Goal: Task Accomplishment & Management: Complete application form

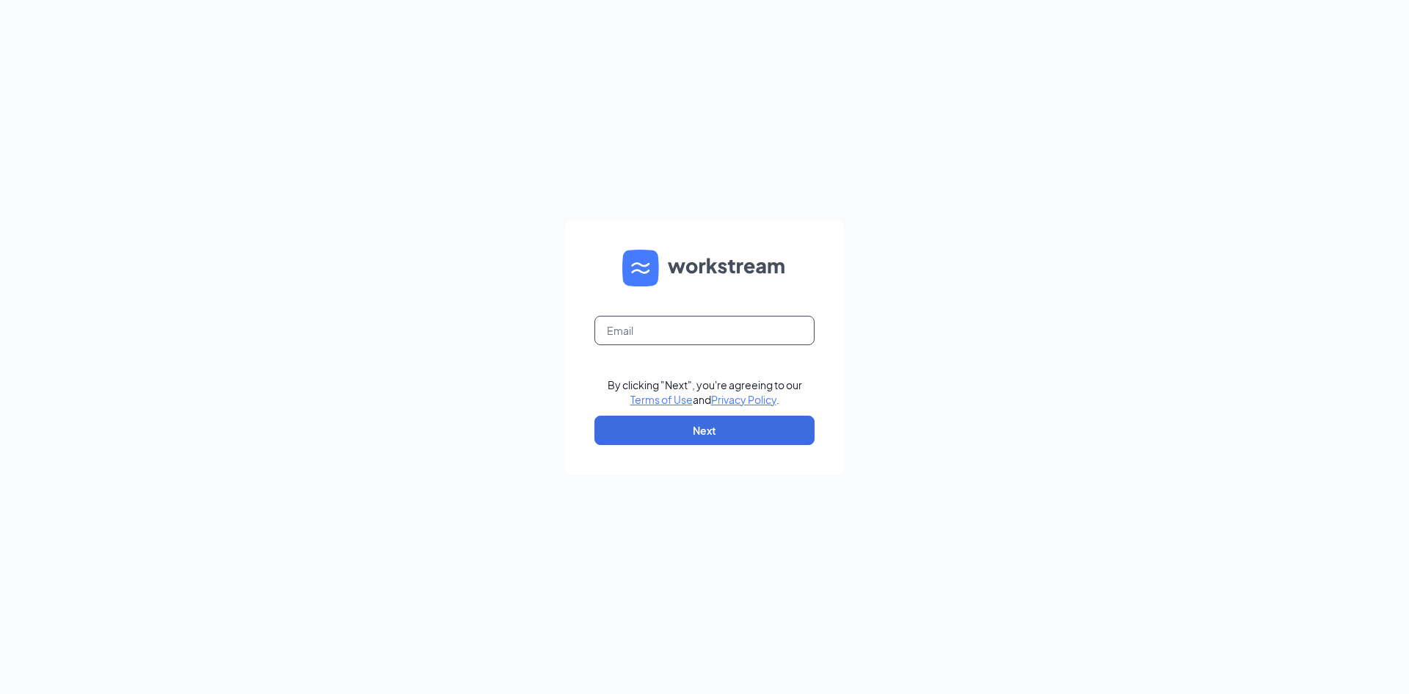
click at [686, 336] on input "text" at bounding box center [704, 330] width 220 height 29
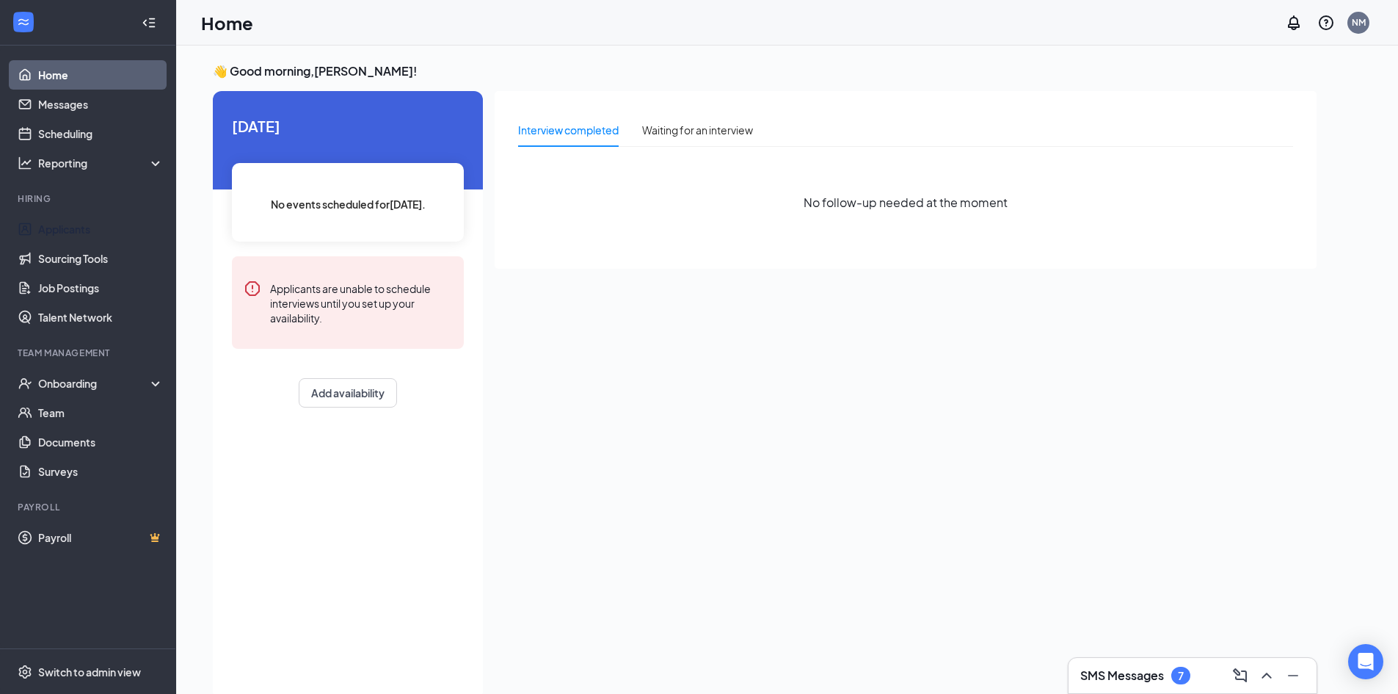
drag, startPoint x: 32, startPoint y: 223, endPoint x: 494, endPoint y: 286, distance: 465.9
click at [38, 223] on link "Applicants" at bounding box center [100, 228] width 125 height 29
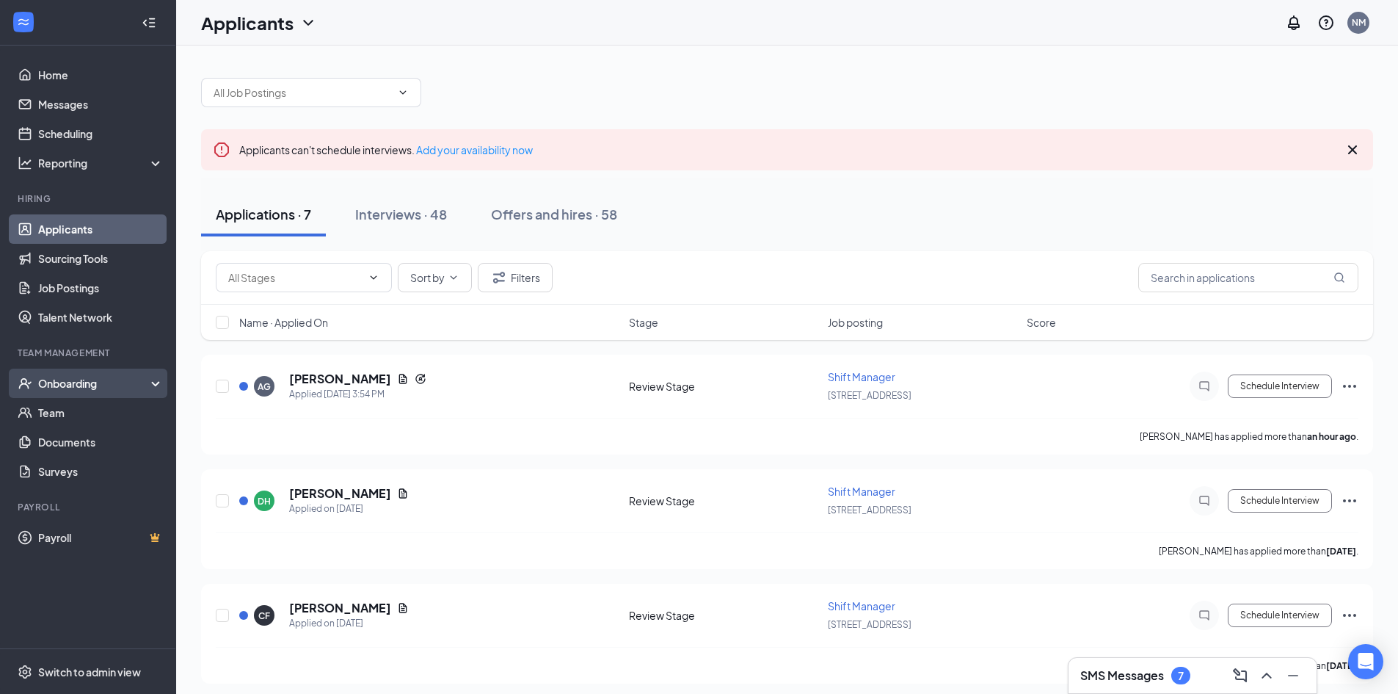
click at [54, 384] on div "Onboarding" at bounding box center [94, 383] width 113 height 15
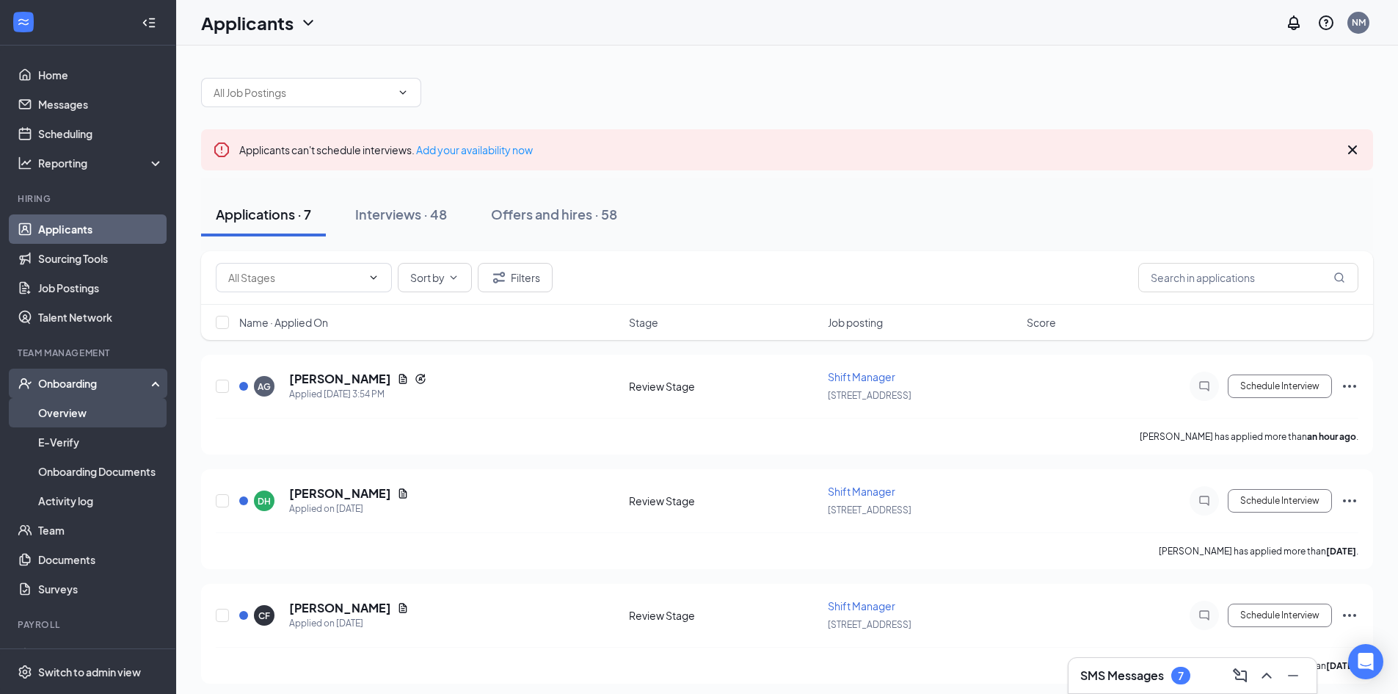
click at [55, 410] on link "Overview" at bounding box center [100, 412] width 125 height 29
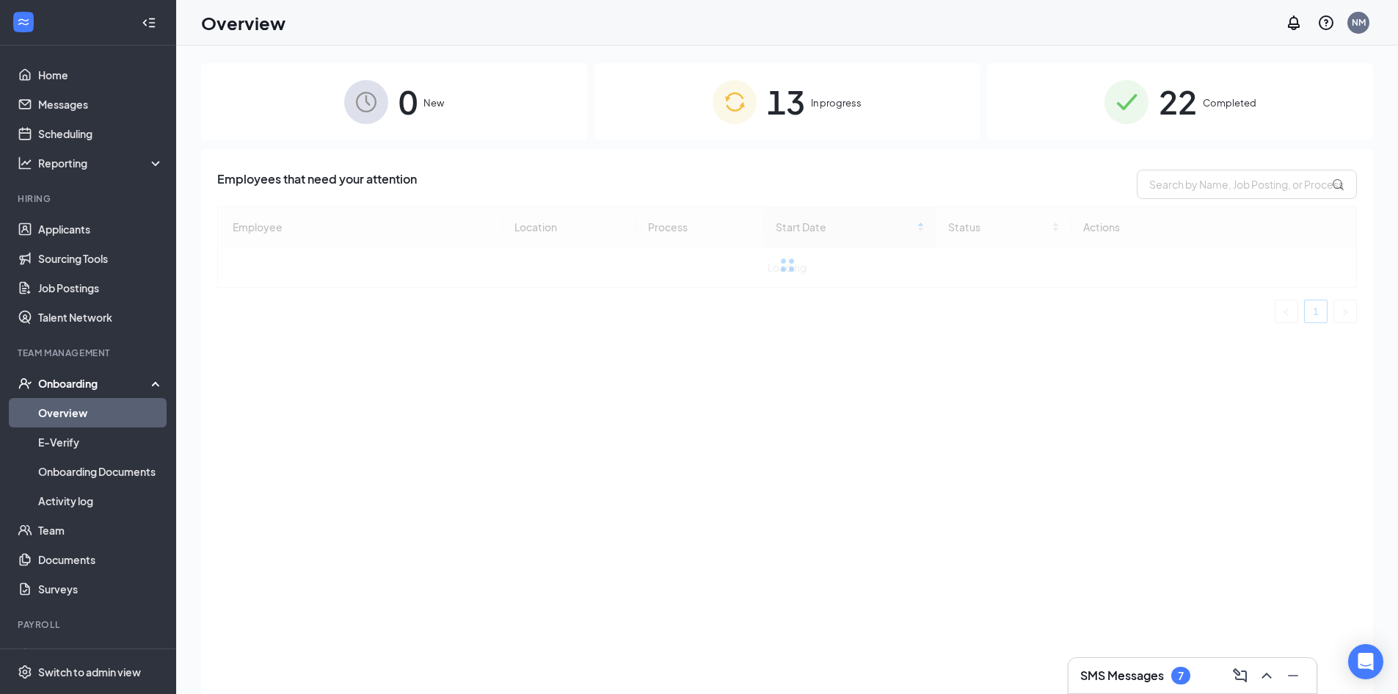
click at [875, 113] on div "13 In progress" at bounding box center [787, 101] width 386 height 77
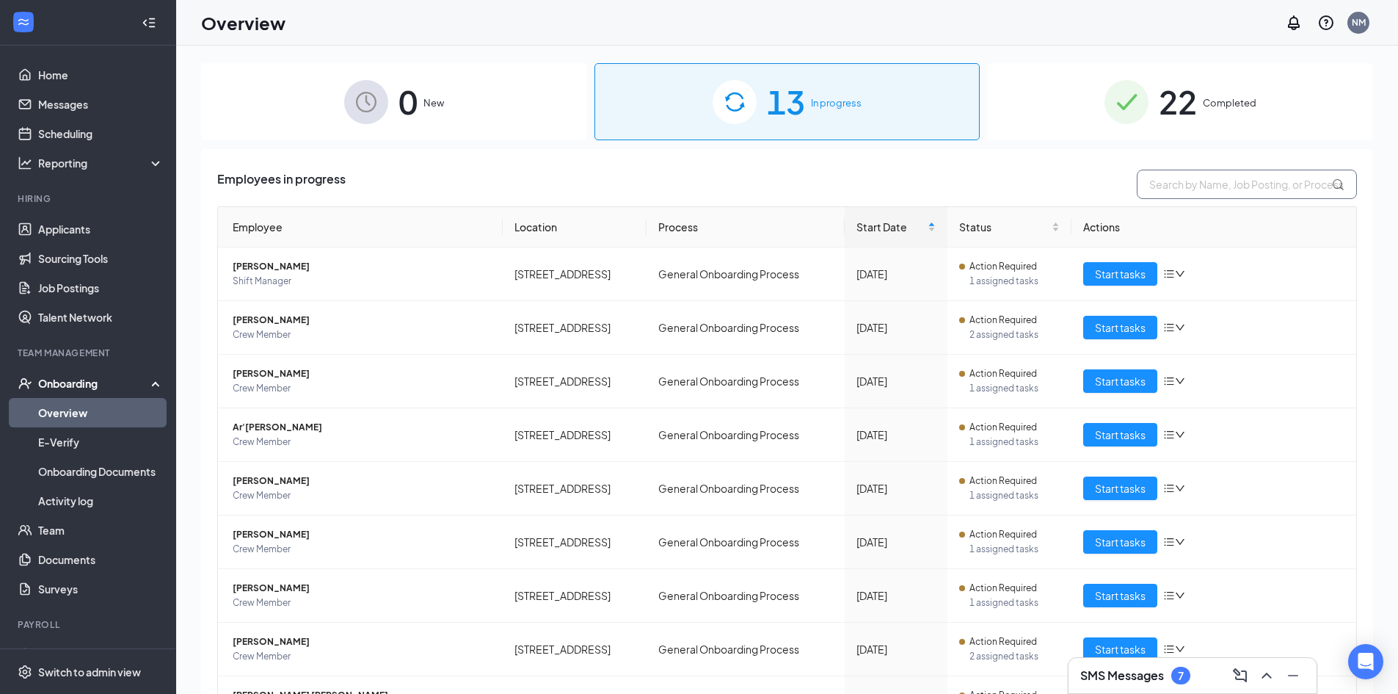
click at [1230, 183] on input "text" at bounding box center [1247, 184] width 220 height 29
click at [1232, 190] on input "text" at bounding box center [1247, 184] width 220 height 29
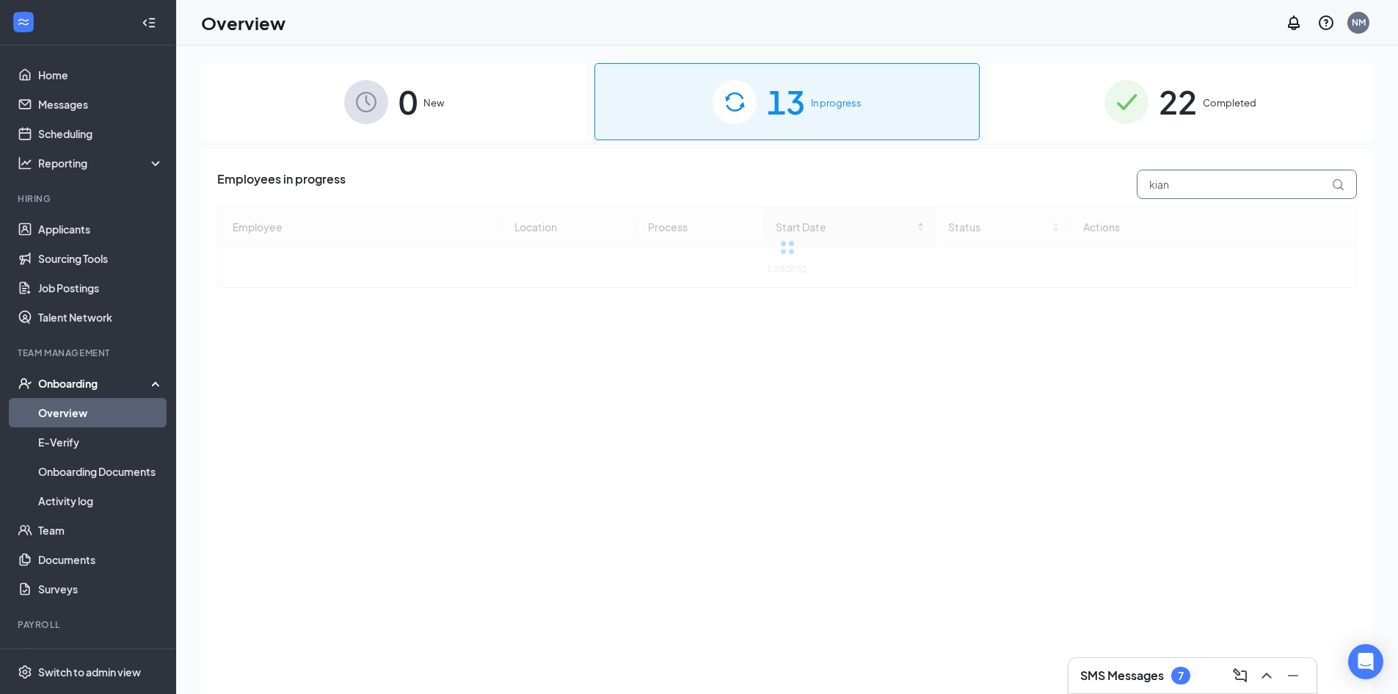
type input "kian"
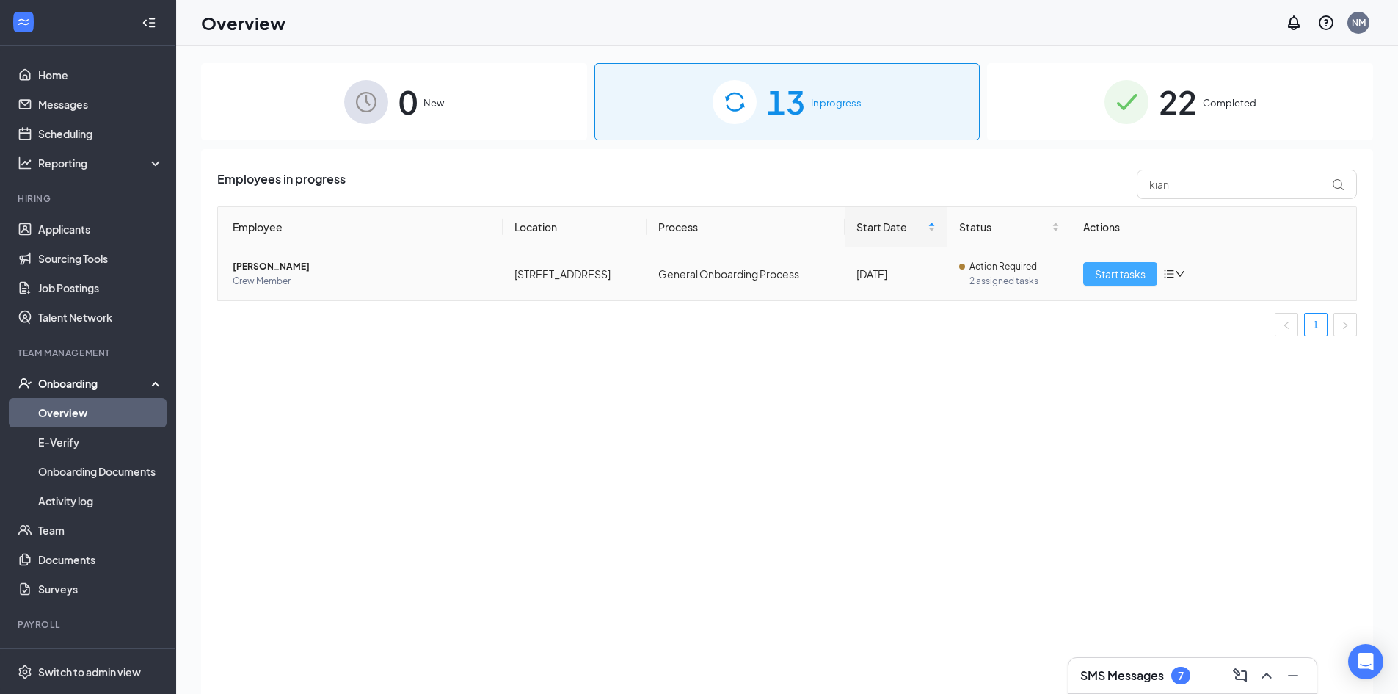
click at [1110, 269] on span "Start tasks" at bounding box center [1120, 274] width 51 height 16
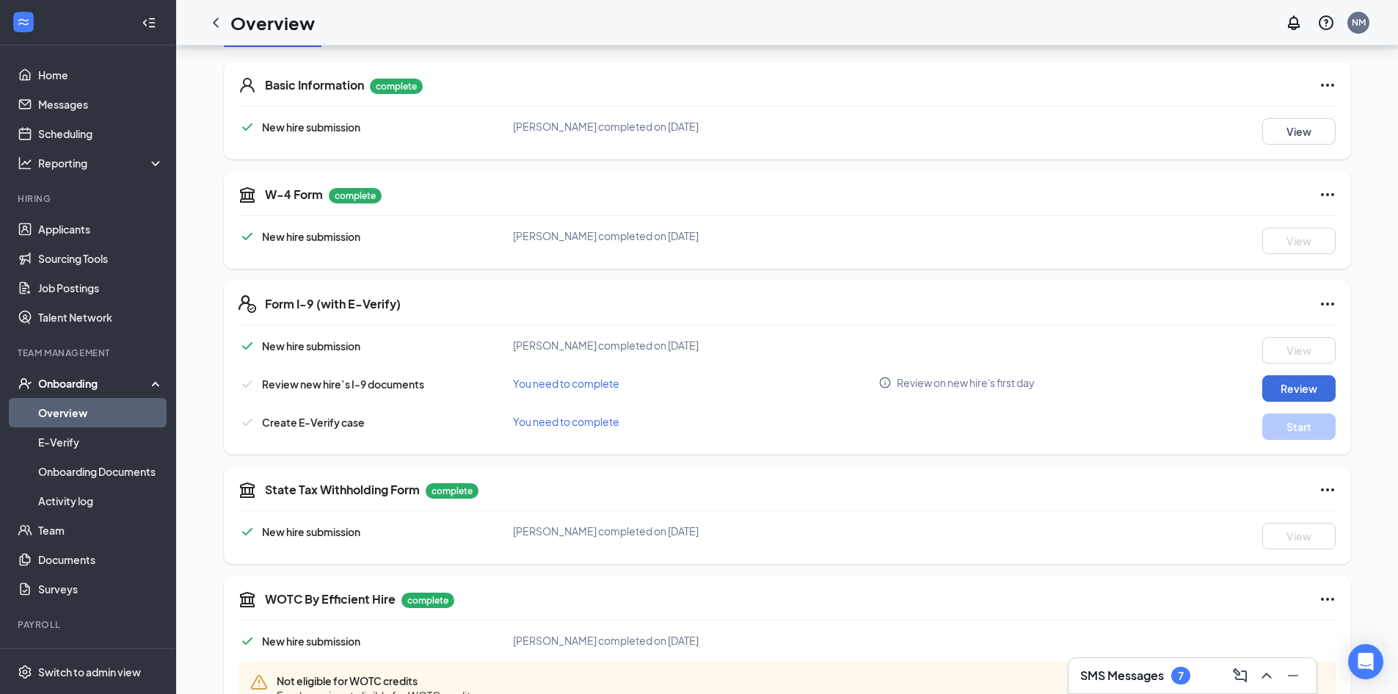
scroll to position [294, 0]
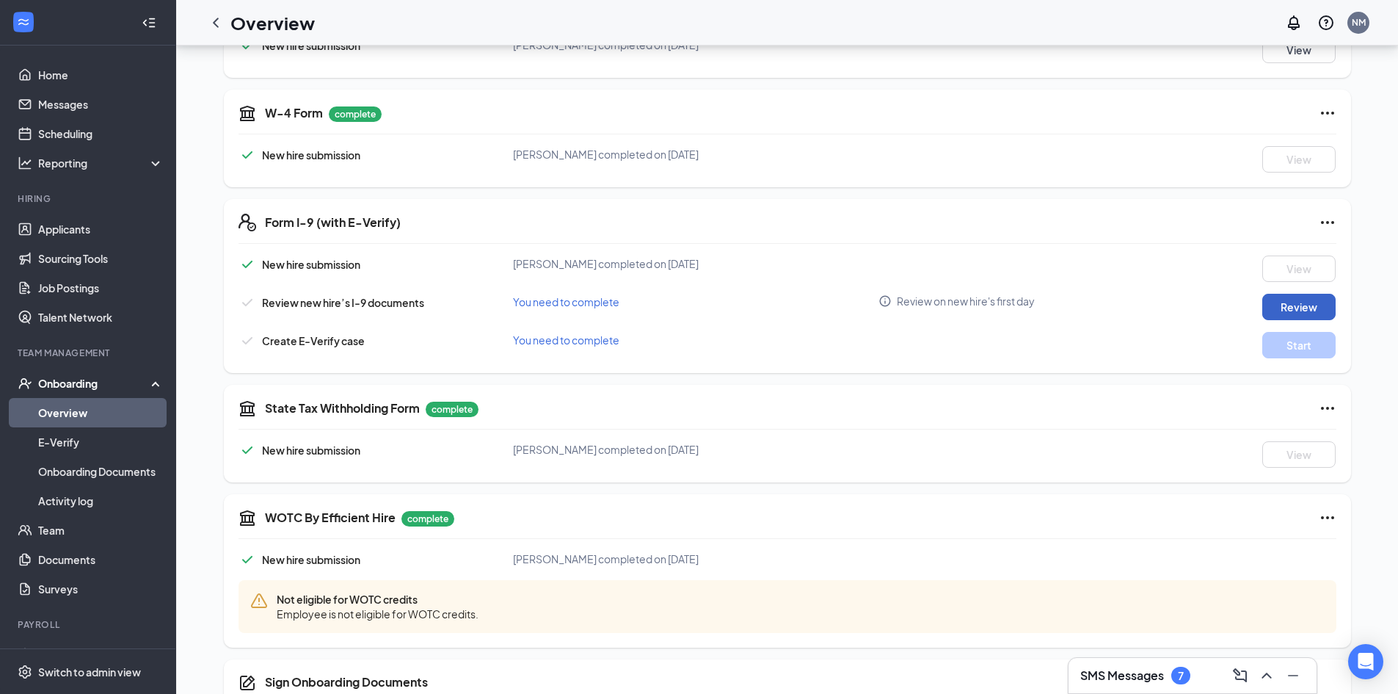
click at [1290, 304] on button "Review" at bounding box center [1298, 307] width 73 height 26
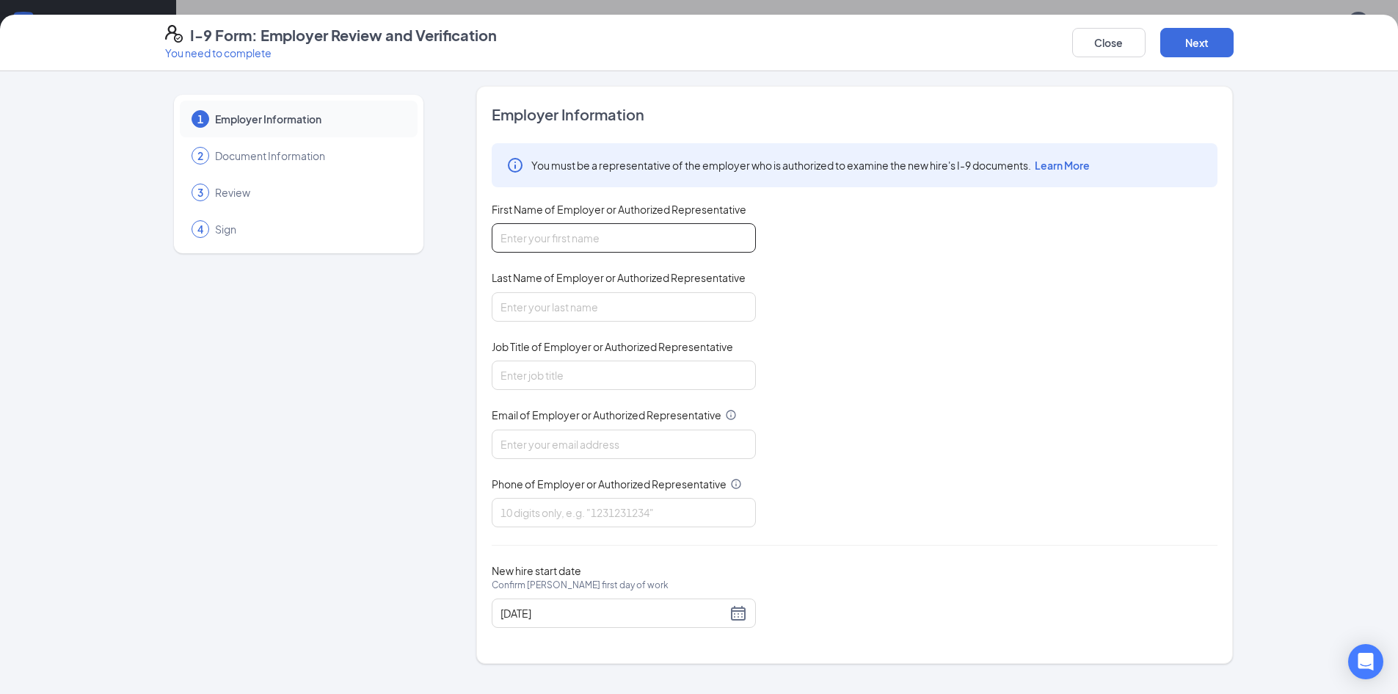
click at [668, 231] on input "First Name of Employer or Authorized Representative" at bounding box center [624, 237] width 264 height 29
type input "[PERSON_NAME]"
type input "[EMAIL_ADDRESS][DOMAIN_NAME]"
type input "4783455052"
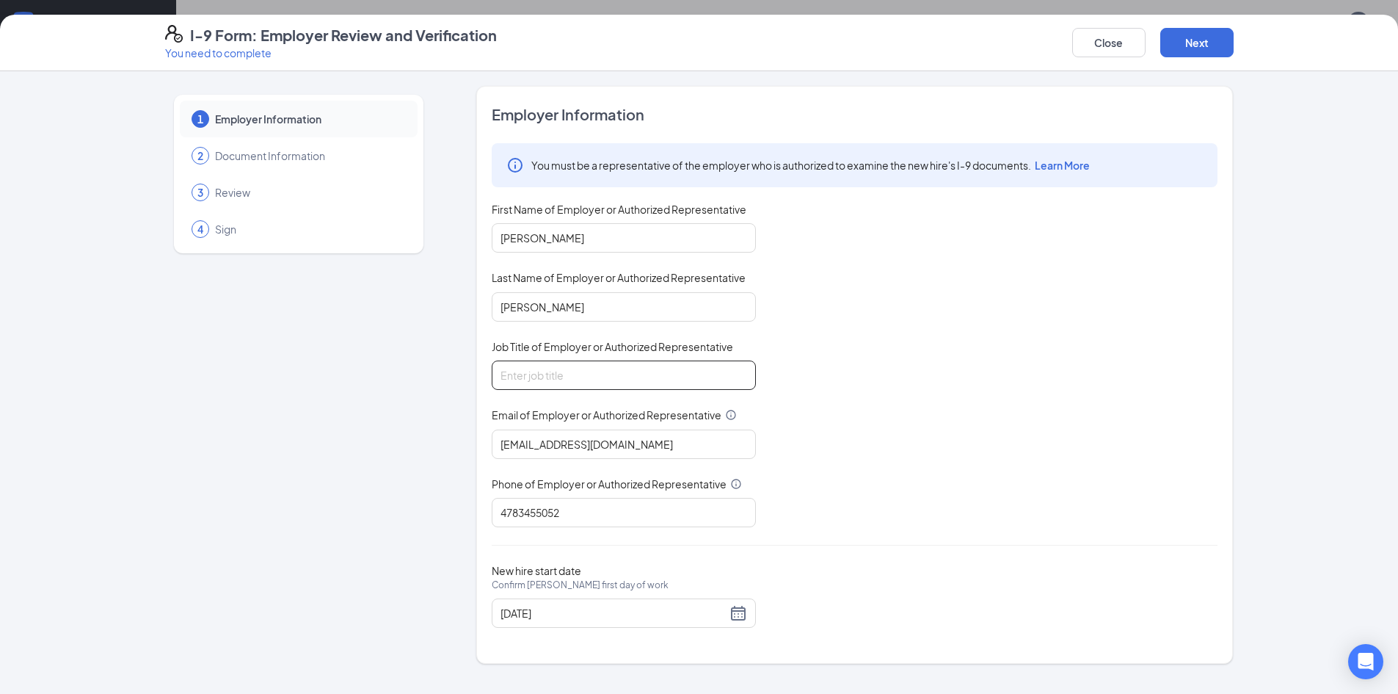
click at [635, 376] on input "Job Title of Employer or Authorized Representative" at bounding box center [624, 374] width 264 height 29
type input "General Manager"
click at [1206, 45] on button "Next" at bounding box center [1196, 42] width 73 height 29
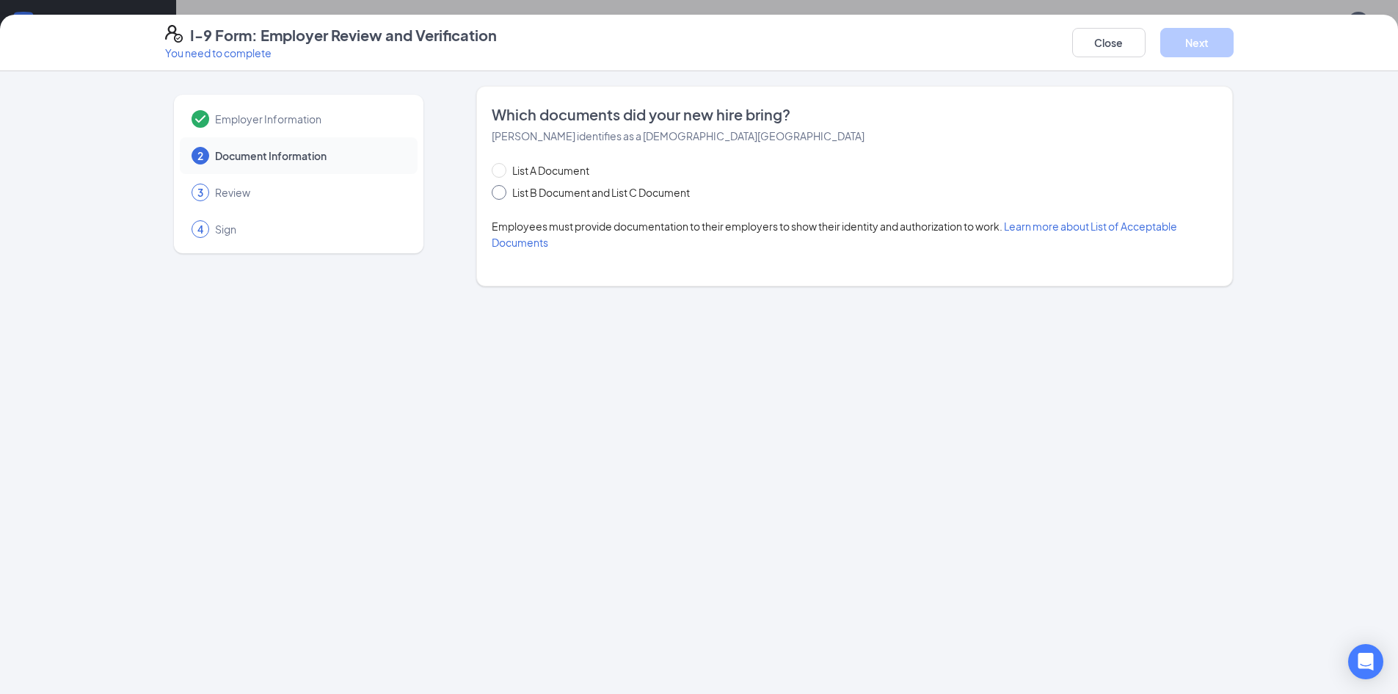
click at [498, 189] on input "List B Document and List C Document" at bounding box center [497, 190] width 10 height 10
radio input "true"
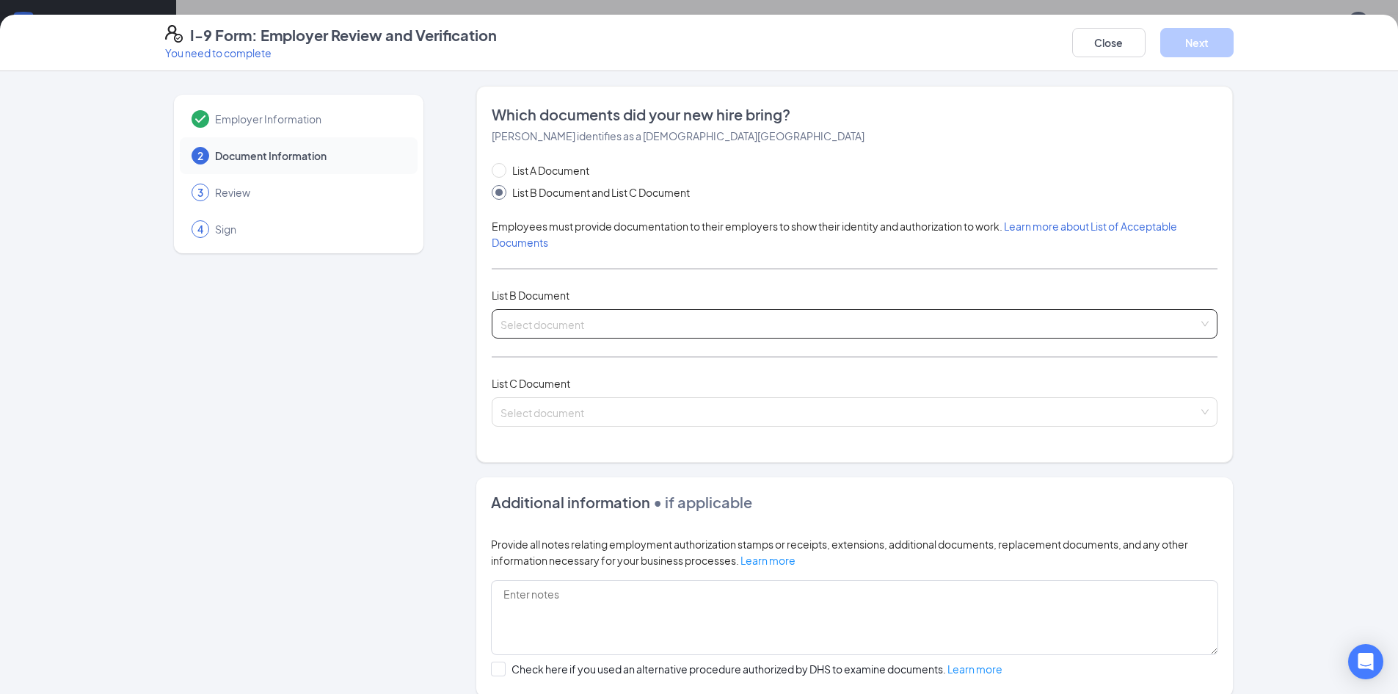
click at [516, 330] on input "search" at bounding box center [850, 321] width 698 height 22
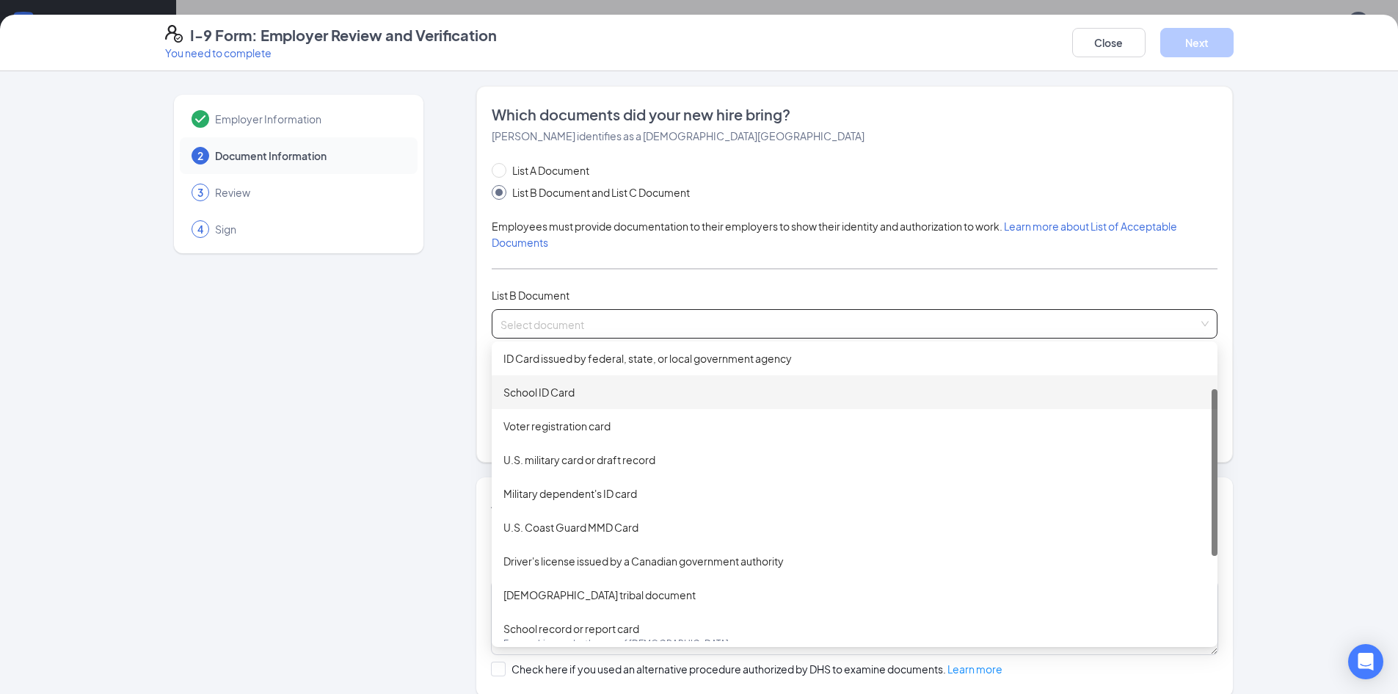
scroll to position [0, 0]
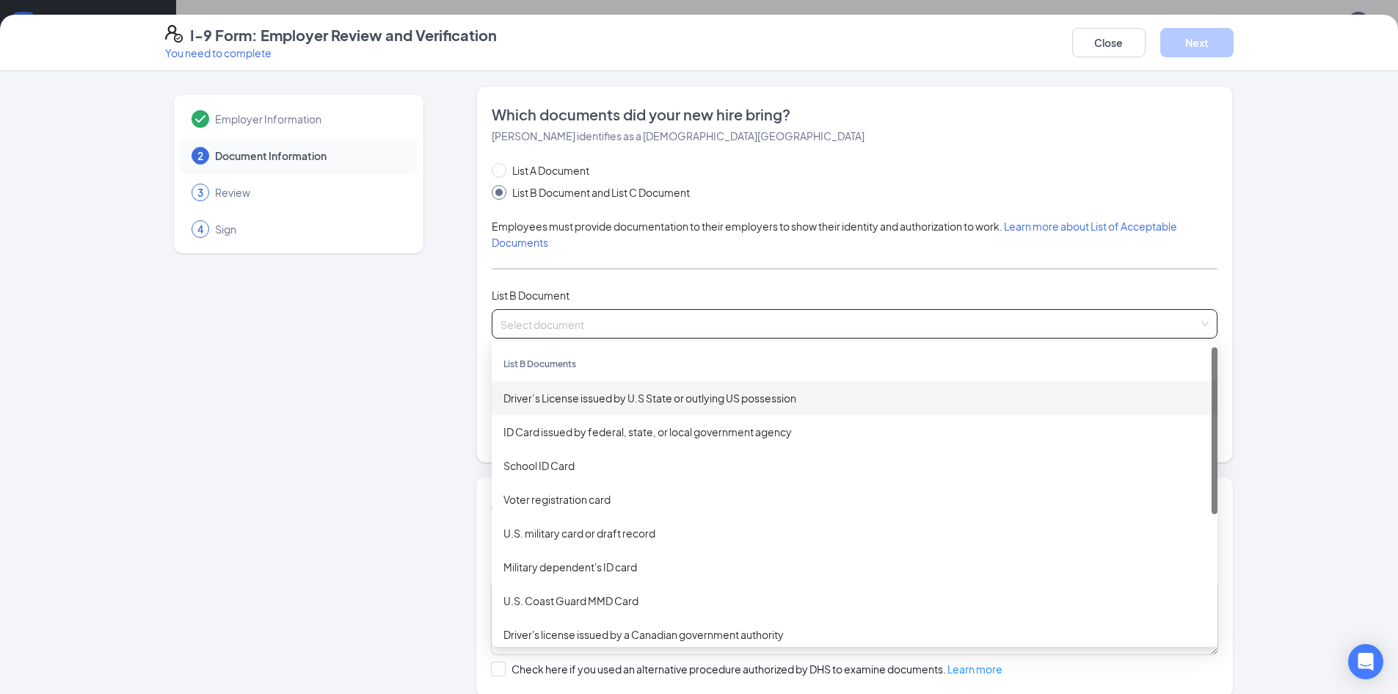
click at [600, 396] on div "Driver’s License issued by U.S State or outlying US possession" at bounding box center [854, 398] width 702 height 16
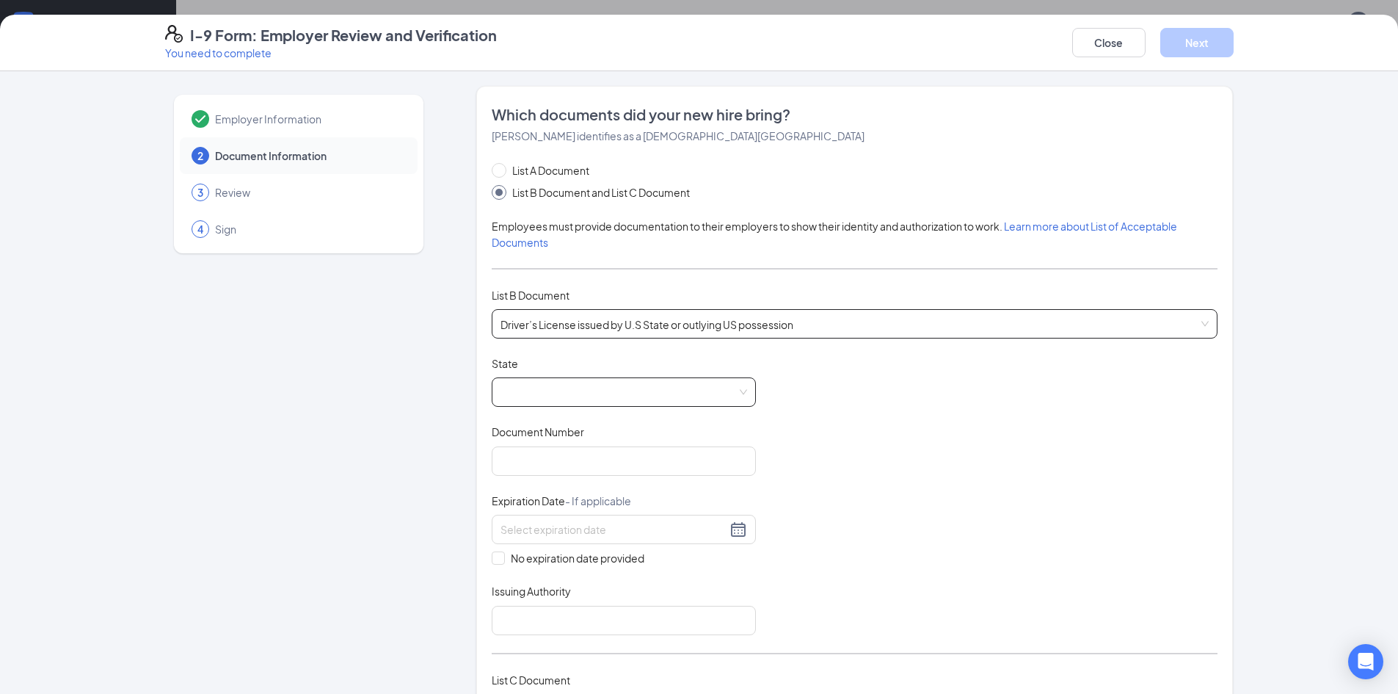
drag, startPoint x: 567, startPoint y: 386, endPoint x: 572, endPoint y: 395, distance: 9.8
click at [568, 387] on span at bounding box center [624, 392] width 247 height 28
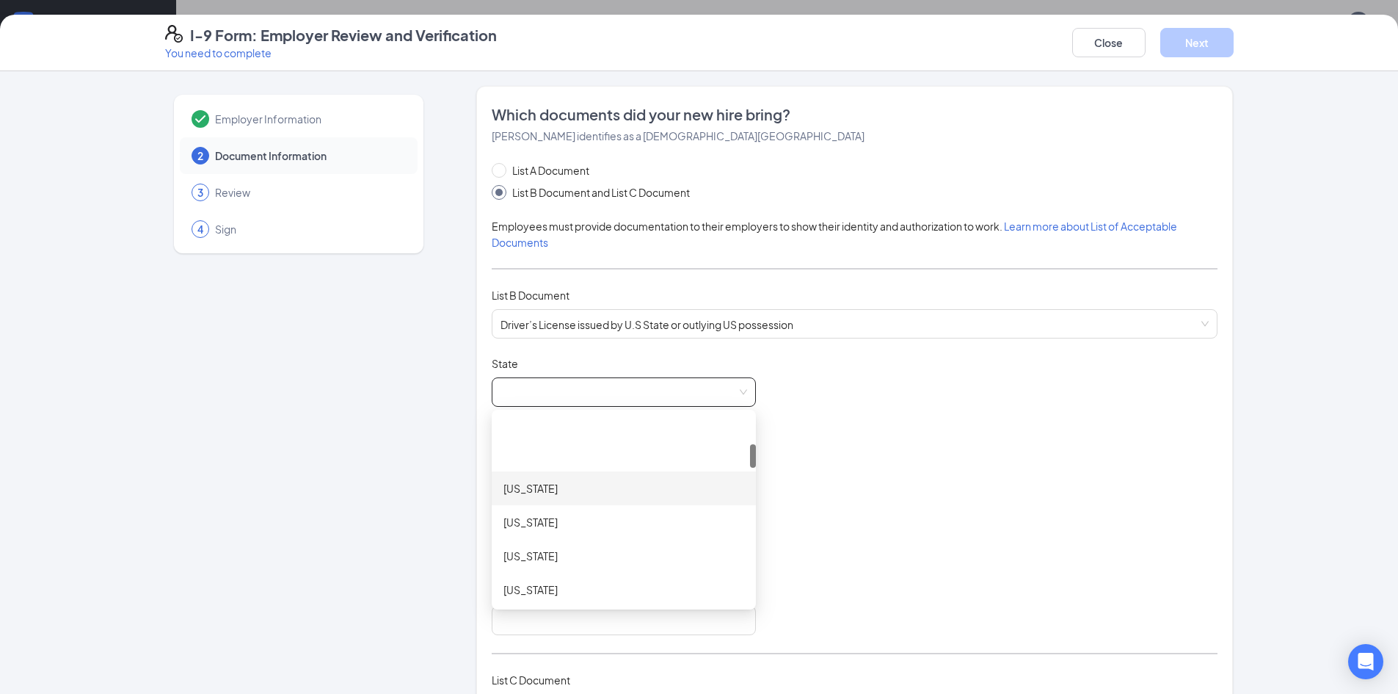
scroll to position [220, 0]
click at [534, 582] on div "[US_STATE]" at bounding box center [623, 583] width 241 height 16
click at [552, 468] on input "Document Number" at bounding box center [624, 460] width 264 height 29
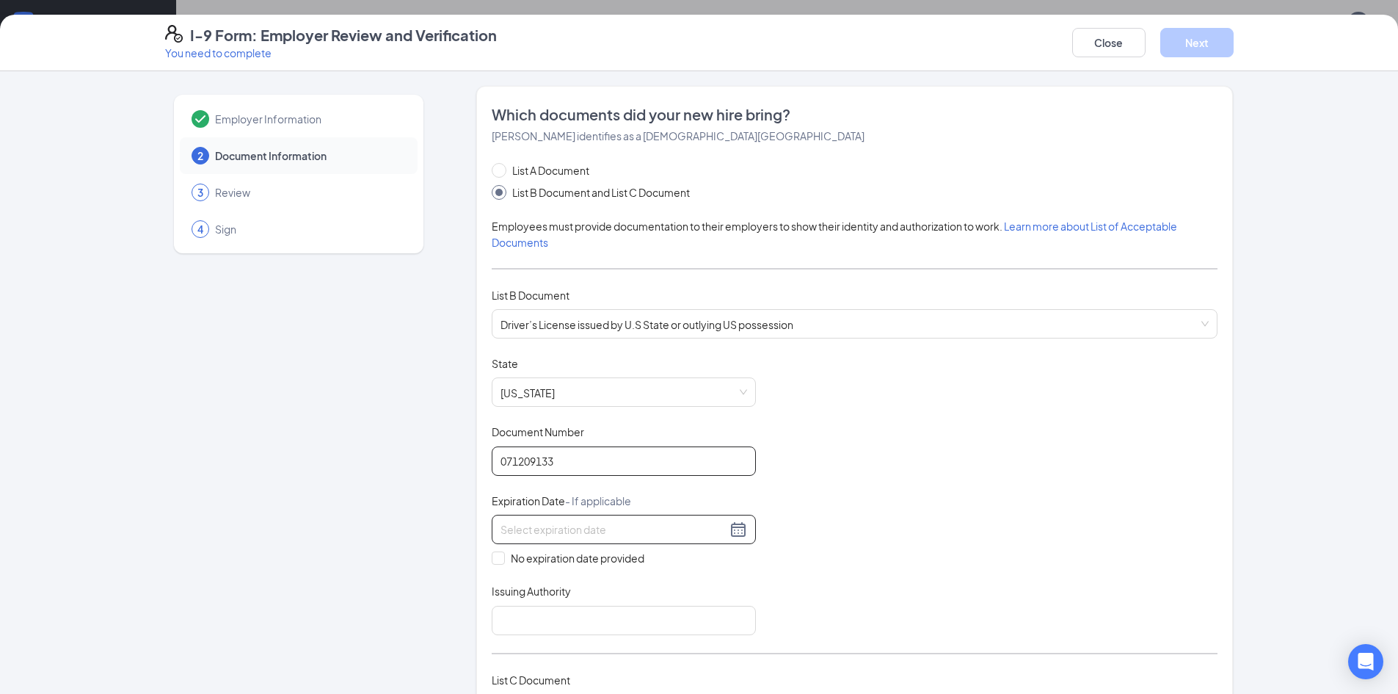
type input "071209133"
click at [567, 530] on input at bounding box center [614, 529] width 226 height 16
click at [568, 528] on input at bounding box center [614, 529] width 226 height 16
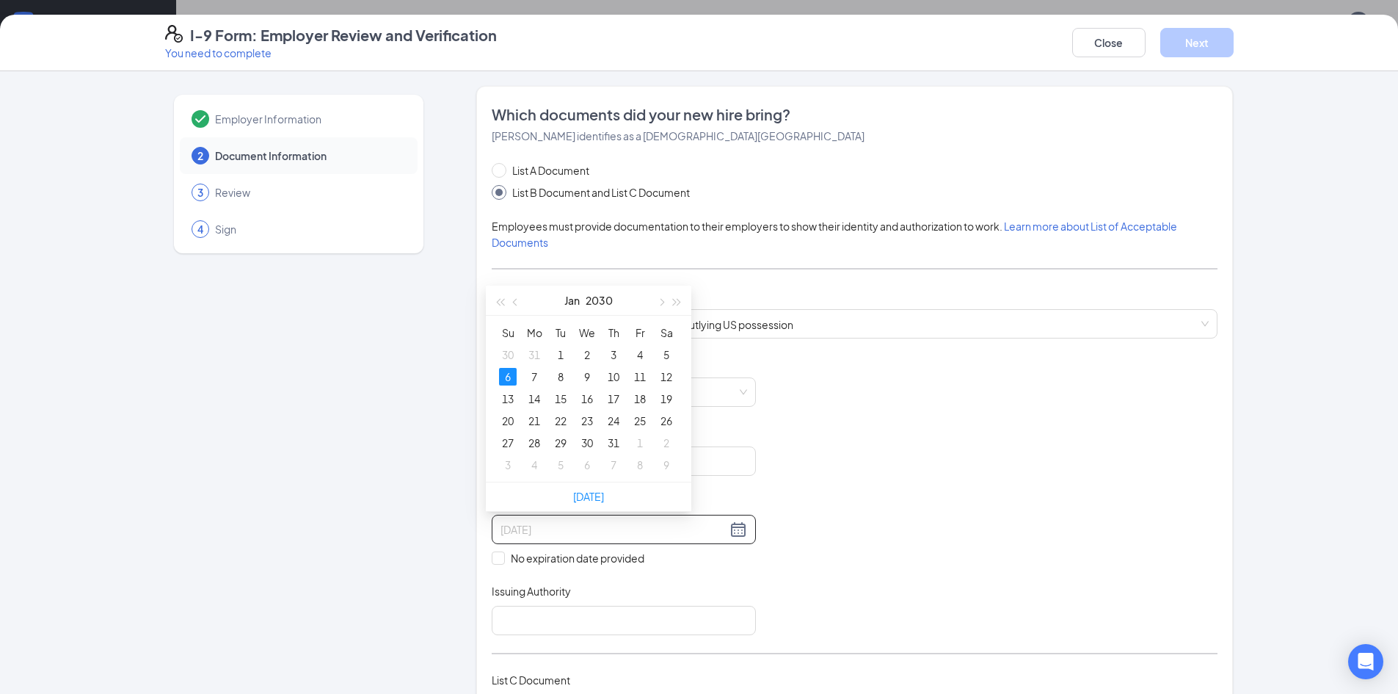
click at [509, 379] on div "6" at bounding box center [508, 377] width 18 height 18
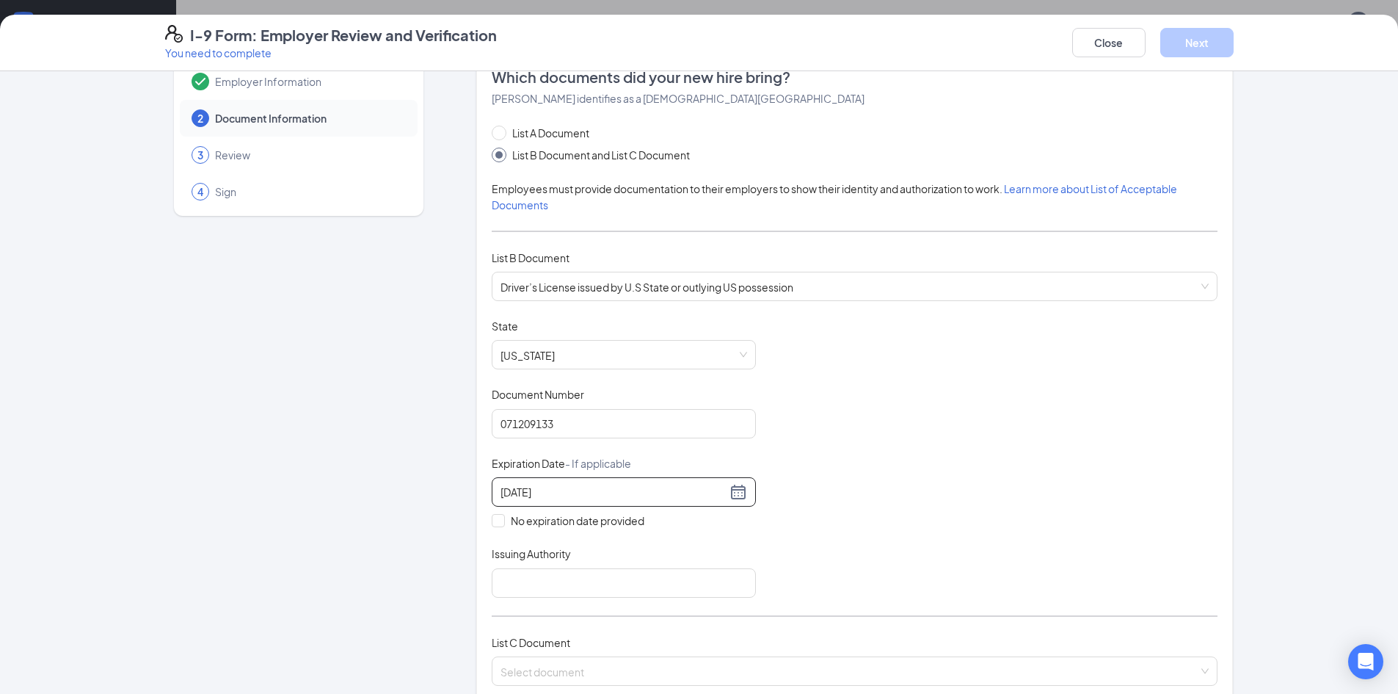
scroll to position [73, 0]
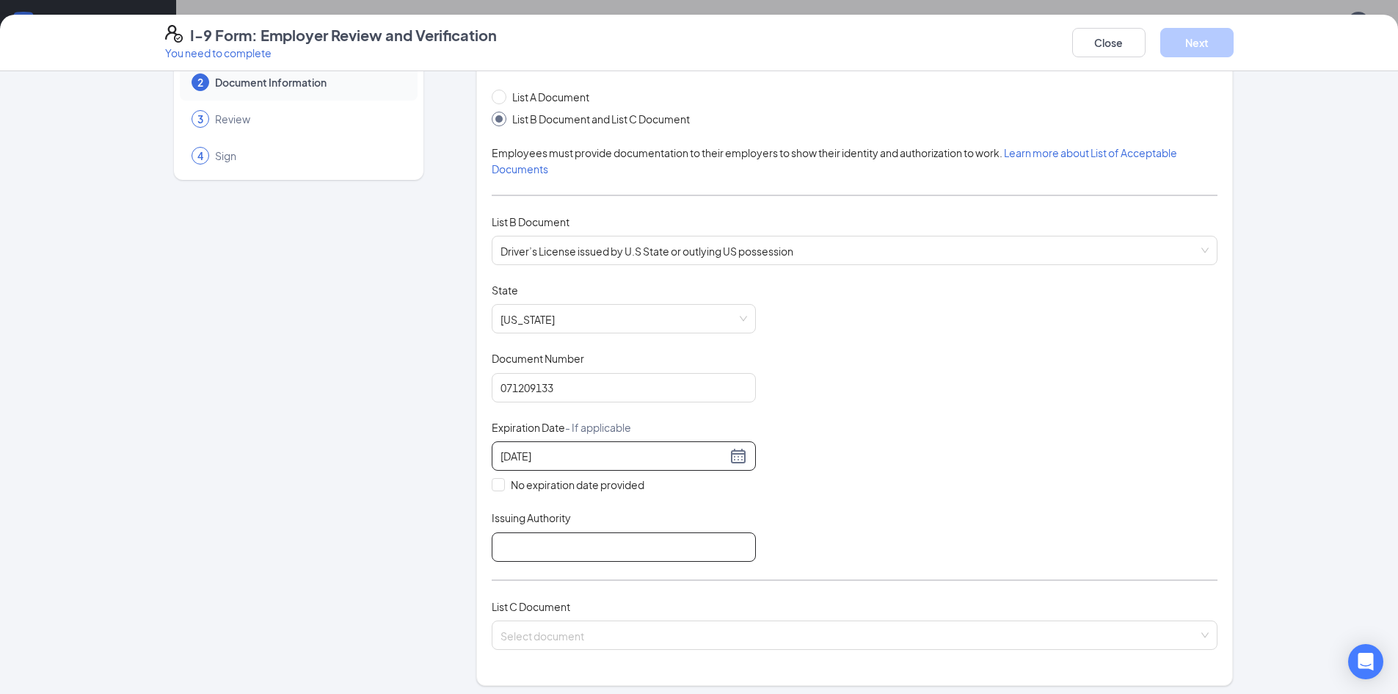
type input "[DATE]"
click at [571, 550] on input "Issuing Authority" at bounding box center [624, 546] width 264 height 29
type input "[US_STATE]"
click at [576, 638] on input "search" at bounding box center [850, 632] width 698 height 22
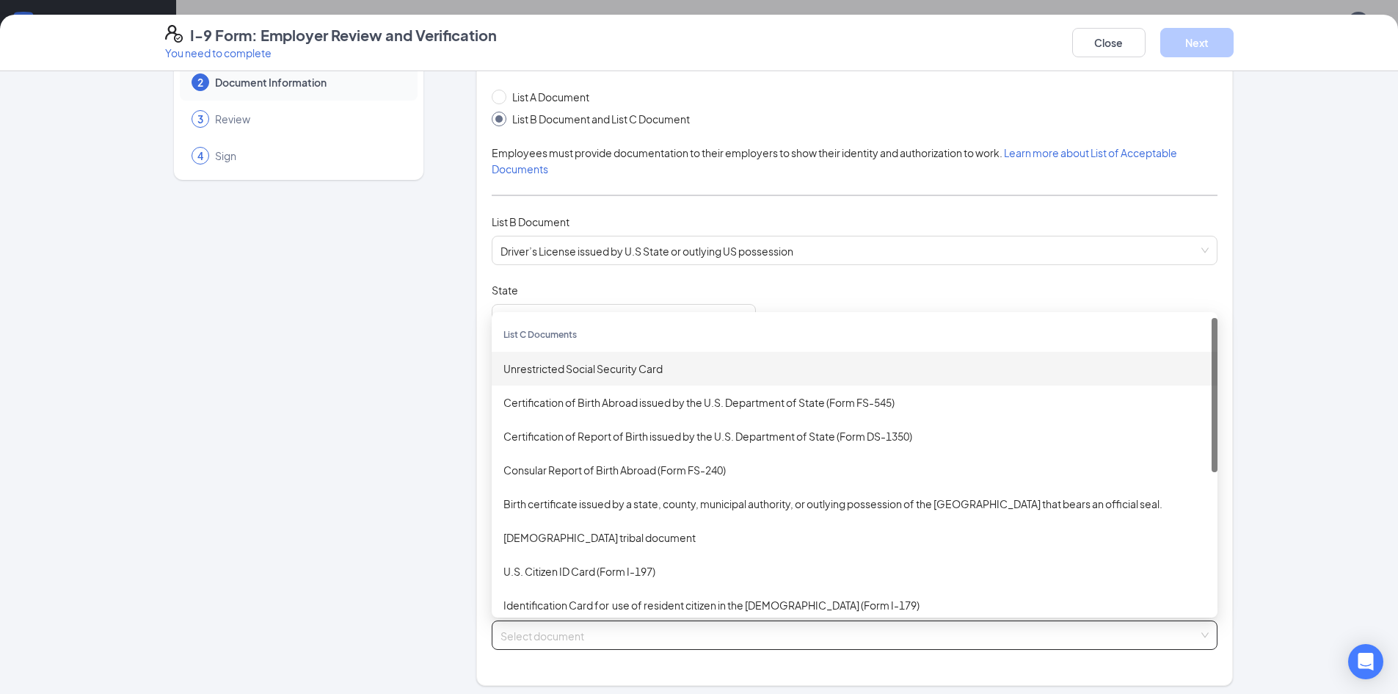
click at [537, 365] on div "Unrestricted Social Security Card" at bounding box center [854, 368] width 702 height 16
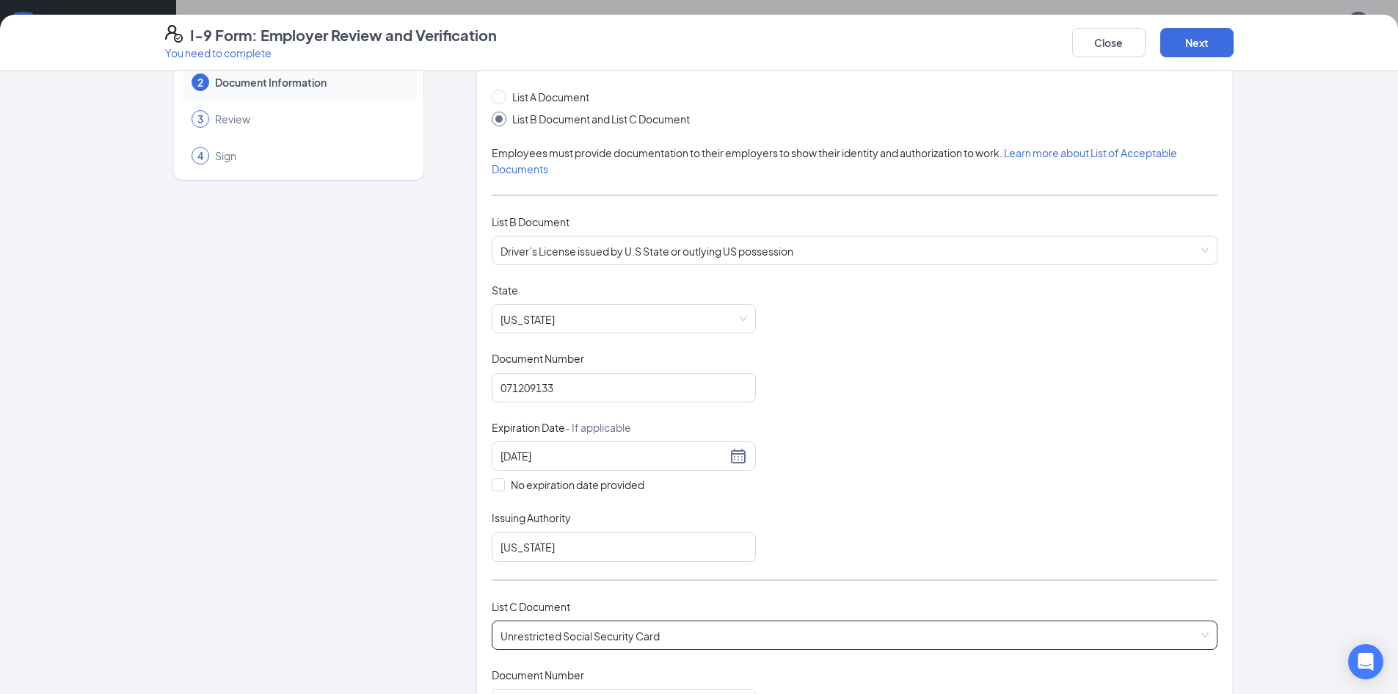
scroll to position [294, 0]
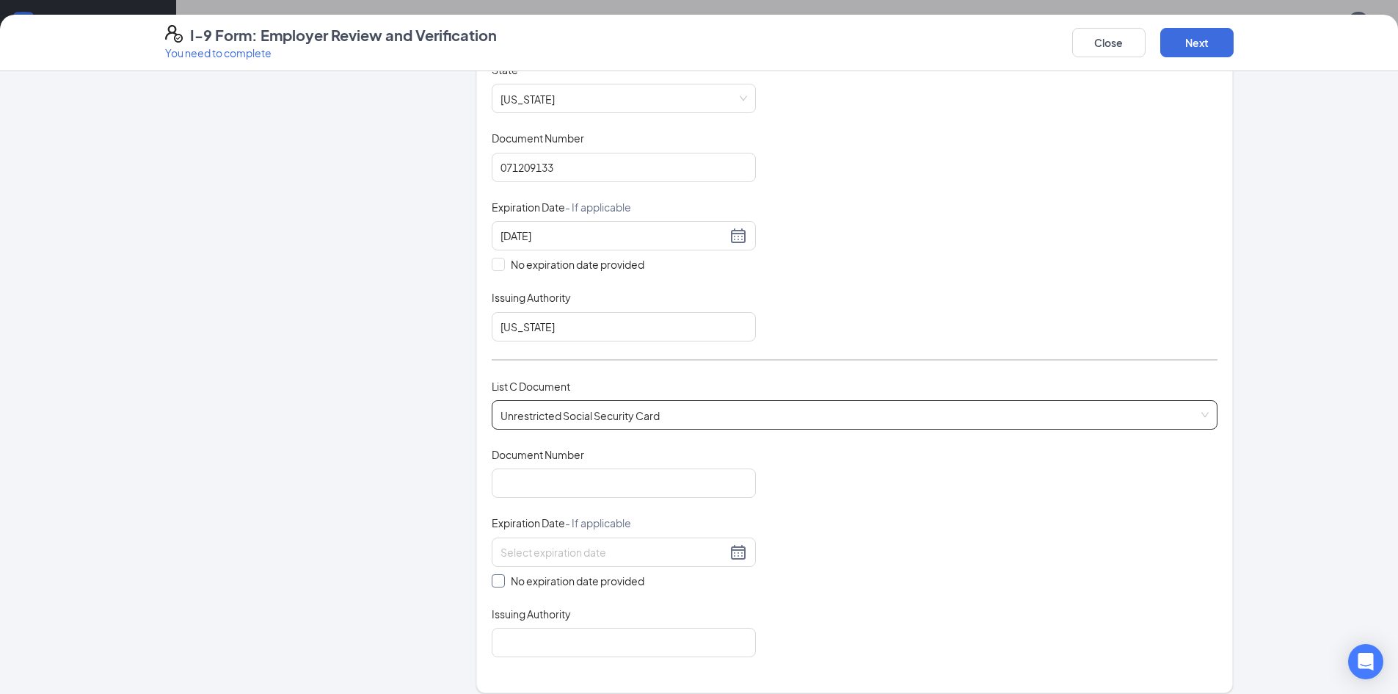
click at [497, 582] on span at bounding box center [498, 580] width 13 height 13
click at [497, 582] on input "No expiration date provided" at bounding box center [497, 579] width 10 height 10
checkbox input "true"
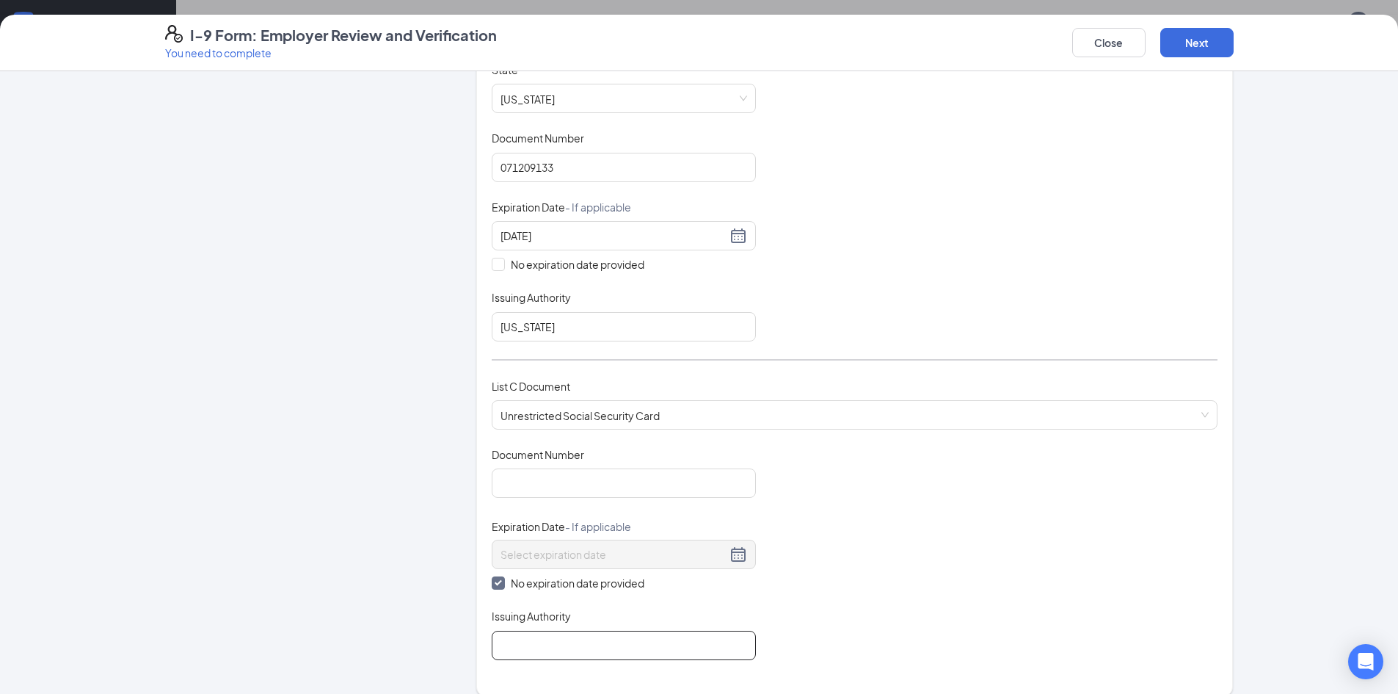
click at [539, 649] on input "Issuing Authority" at bounding box center [624, 644] width 264 height 29
type input "Social Security Administration"
click at [531, 483] on input "Document Number" at bounding box center [624, 482] width 264 height 29
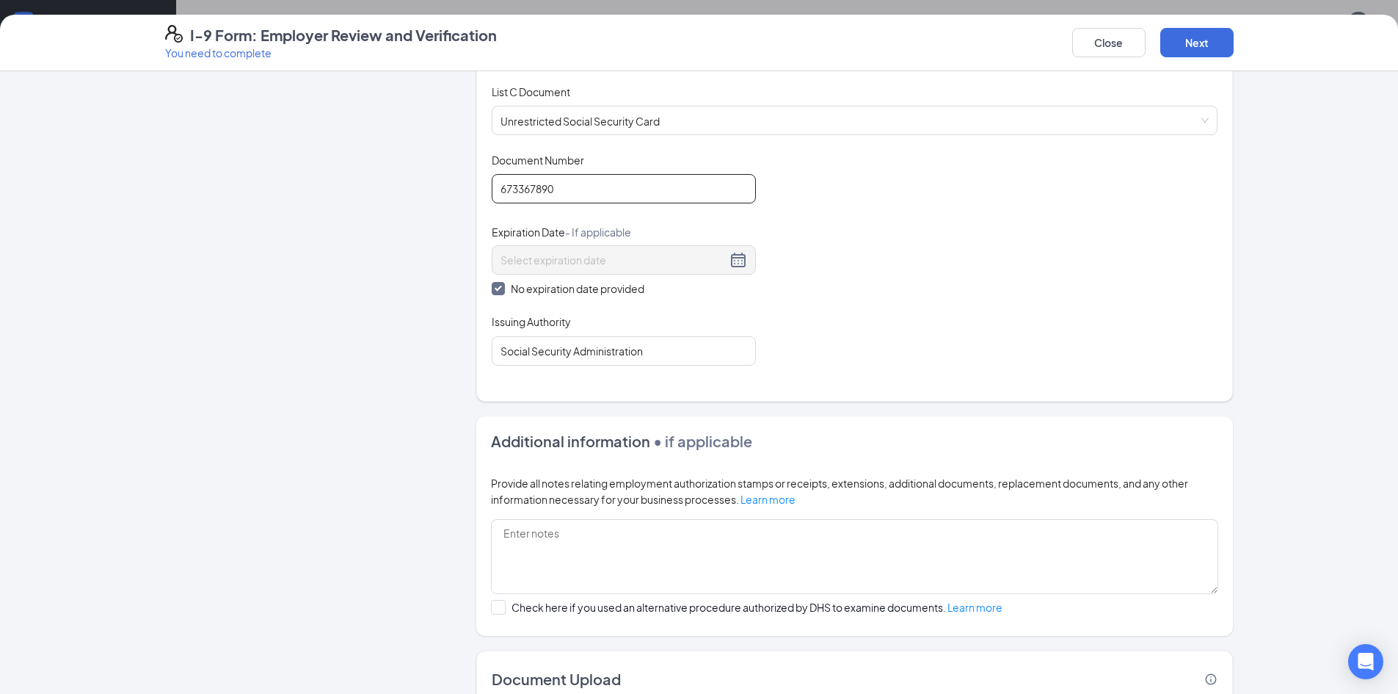
scroll to position [684, 0]
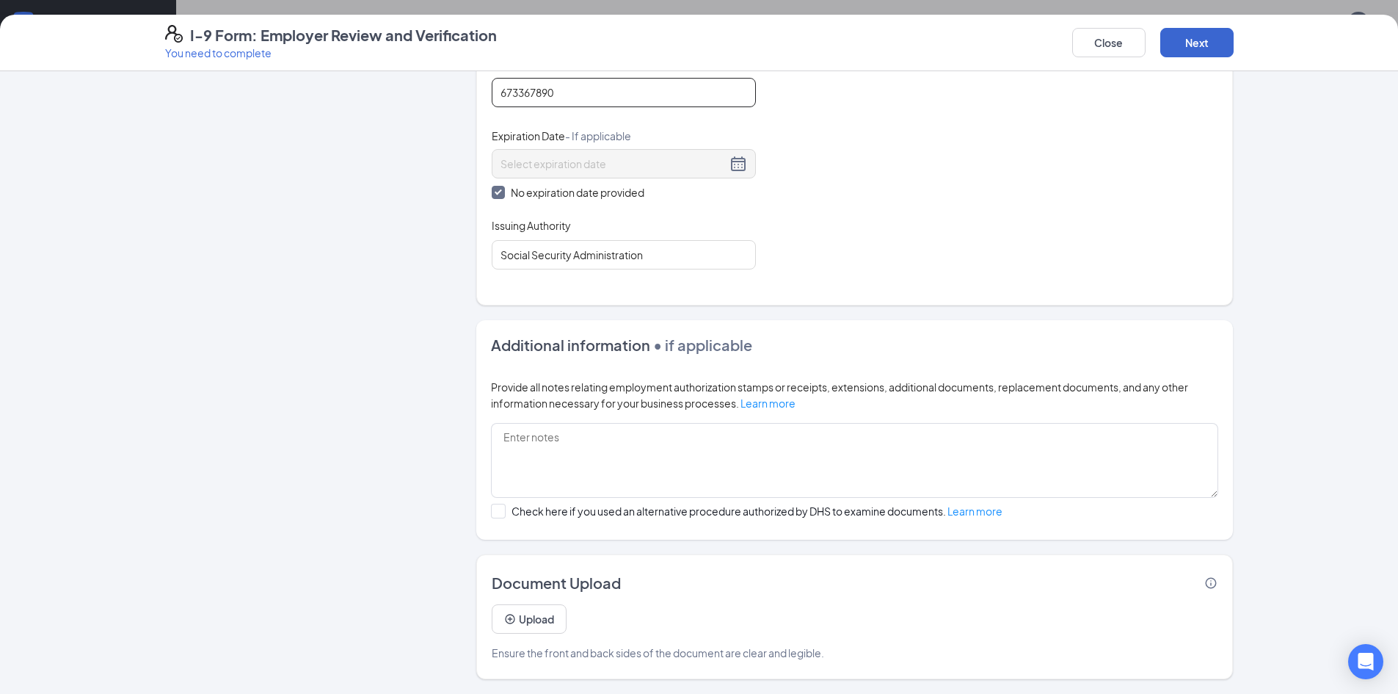
type input "673367890"
click at [1222, 42] on button "Next" at bounding box center [1196, 42] width 73 height 29
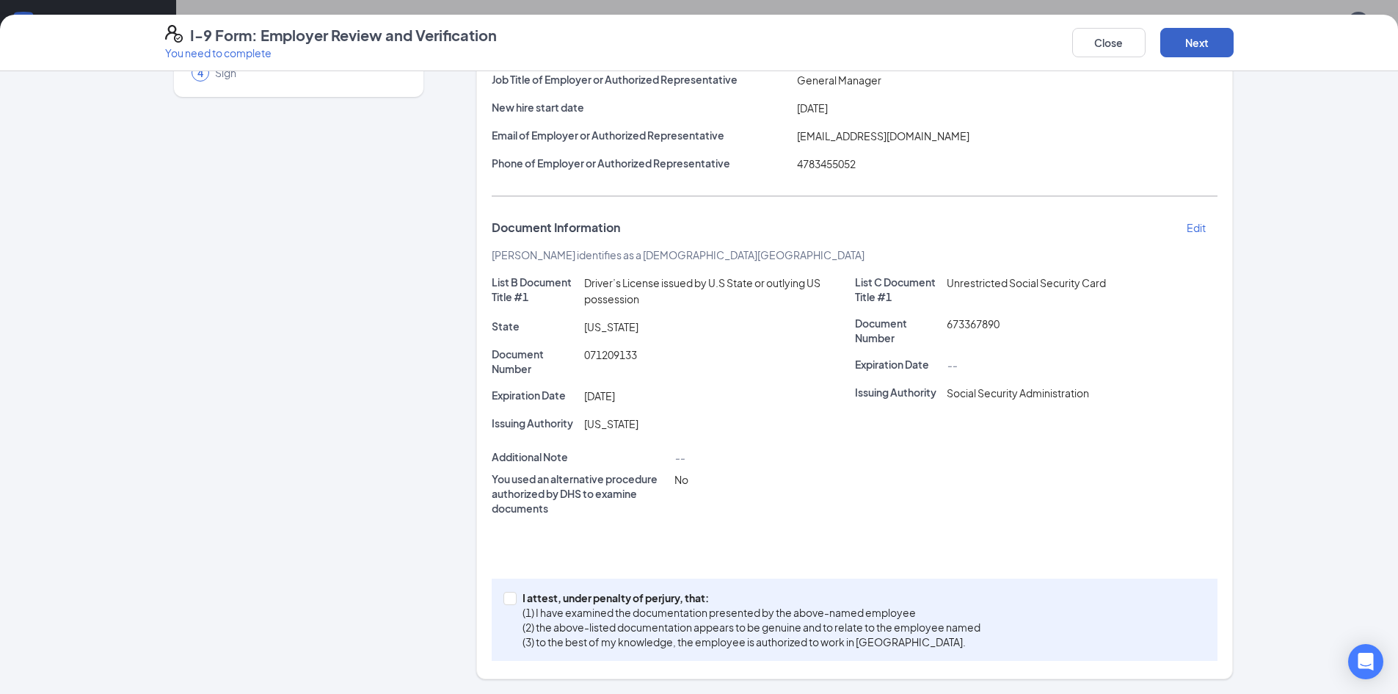
scroll to position [156, 0]
click at [508, 596] on span at bounding box center [509, 598] width 13 height 13
click at [505, 598] on input "I attest, under penalty of [PERSON_NAME], that: (1) I have examined the documen…" at bounding box center [508, 597] width 10 height 10
checkbox input "true"
click at [1182, 41] on button "Next" at bounding box center [1196, 42] width 73 height 29
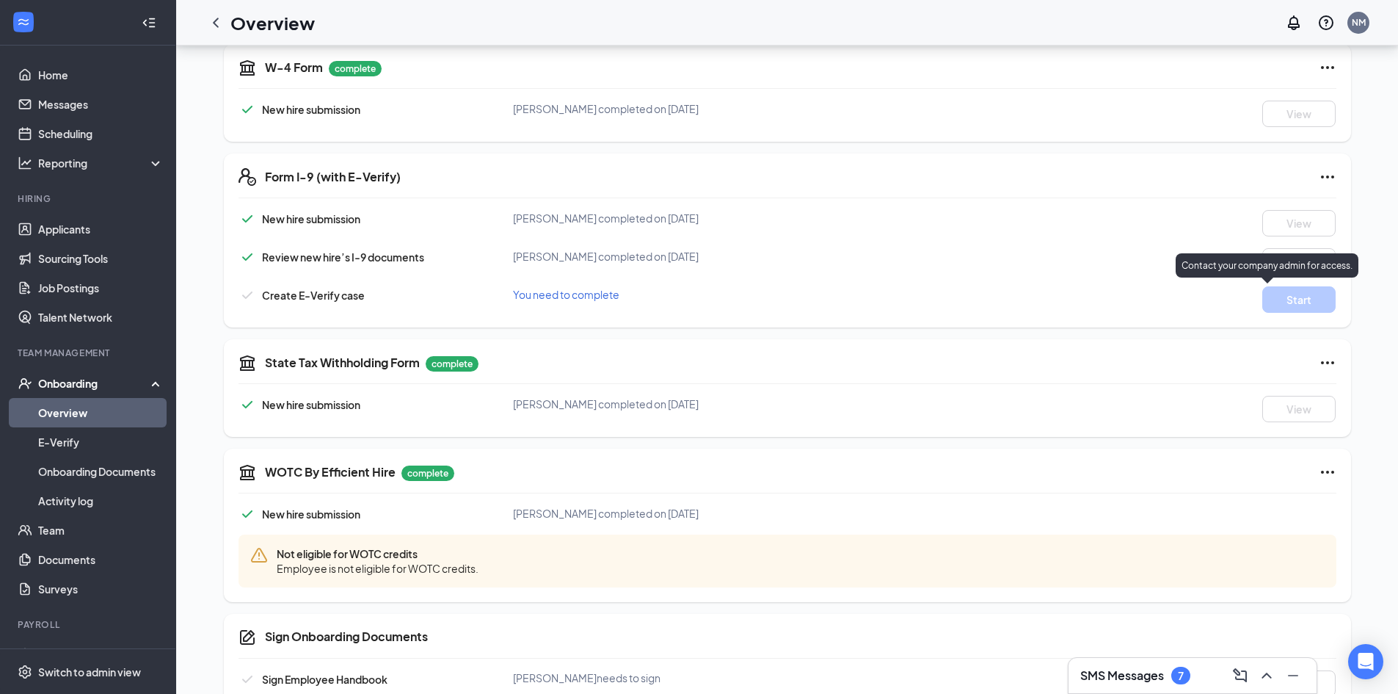
scroll to position [46, 0]
